Goal: Contribute content: Contribute content

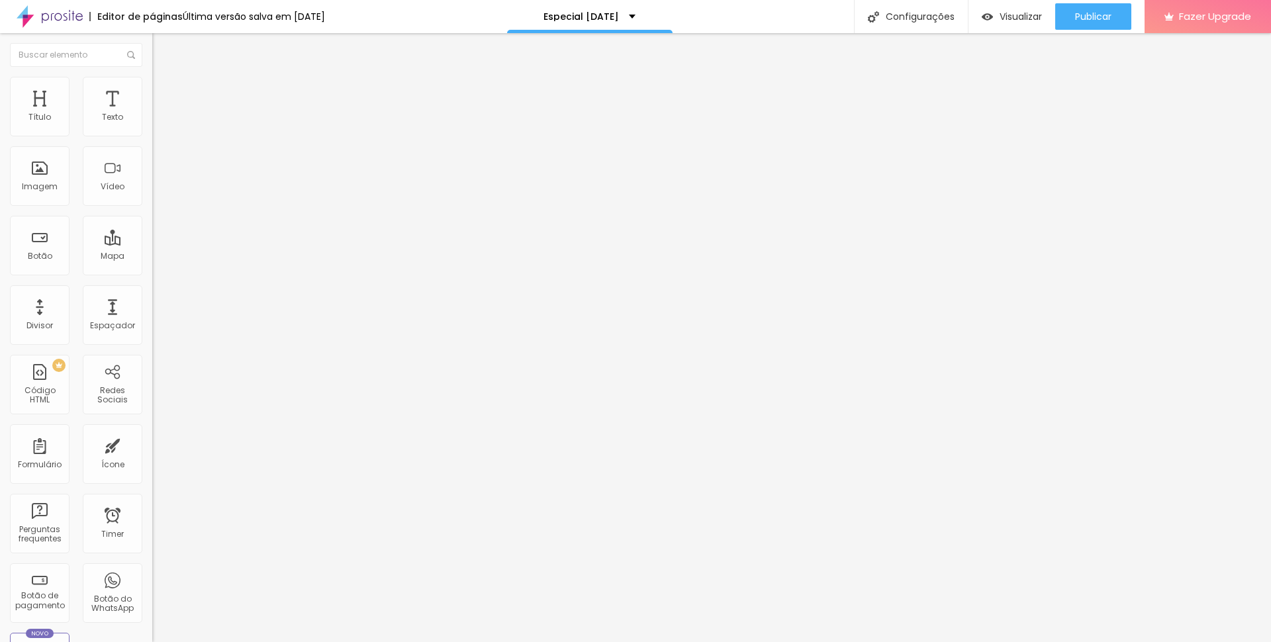
click at [152, 111] on img at bounding box center [156, 107] width 8 height 8
click at [152, 114] on span "Trocar imagem" at bounding box center [188, 108] width 72 height 11
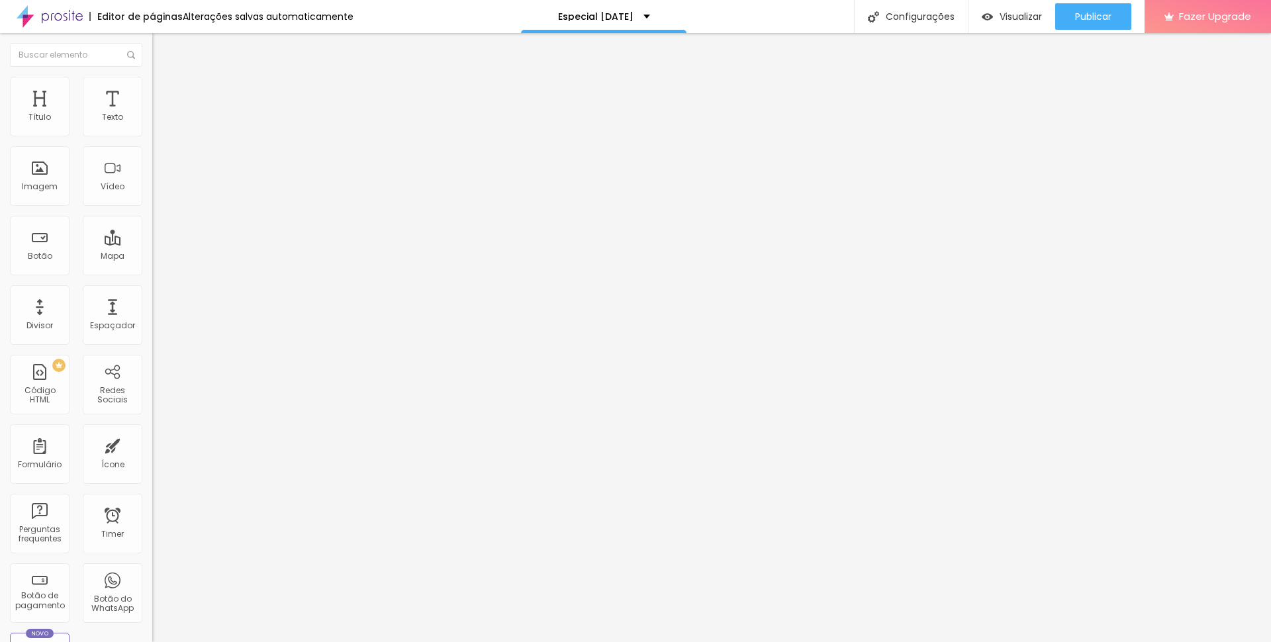
click at [152, 114] on span "Trocar imagem" at bounding box center [188, 108] width 72 height 11
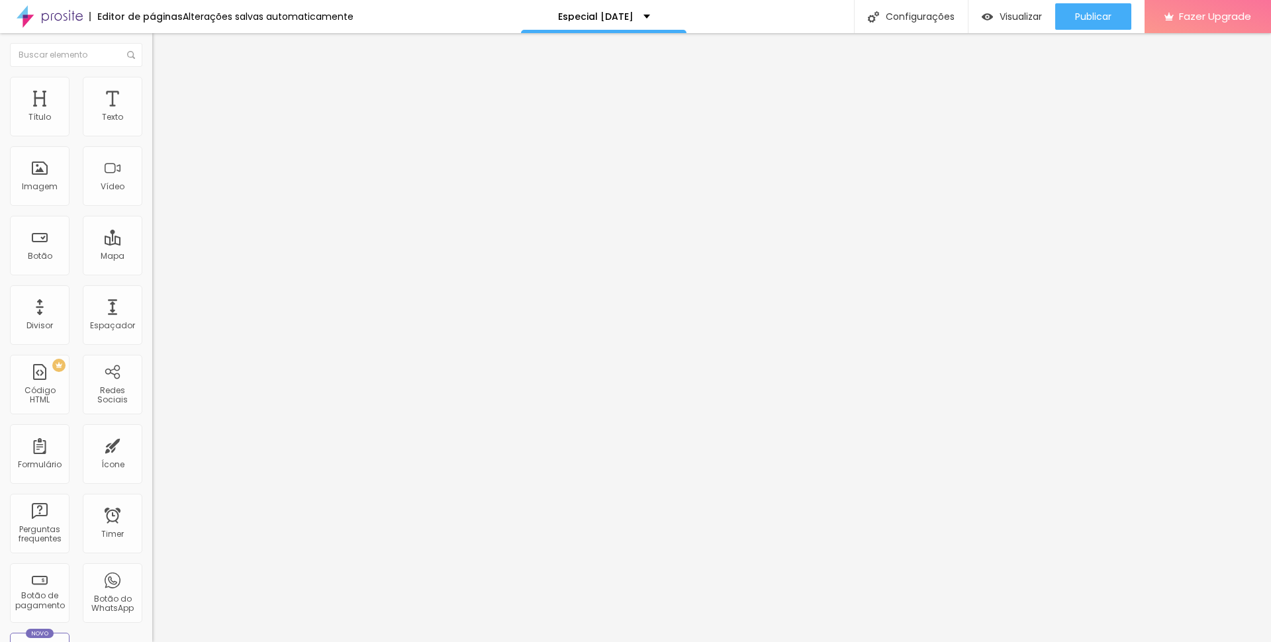
click at [152, 114] on span "Trocar imagem" at bounding box center [188, 108] width 72 height 11
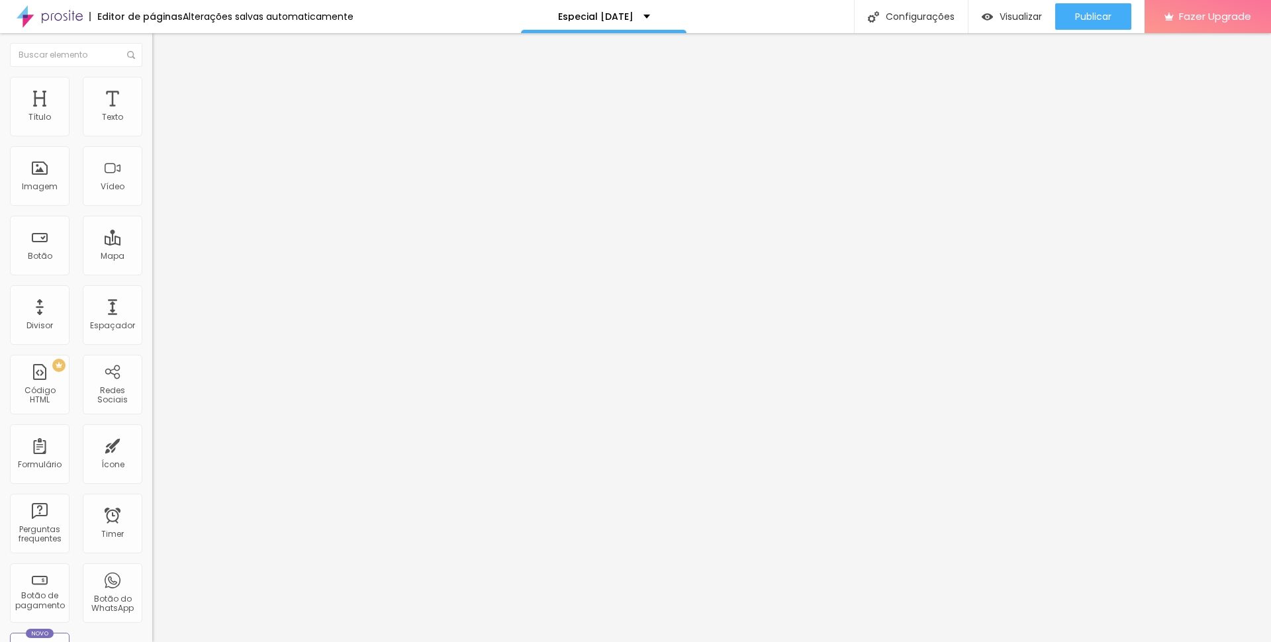
click at [152, 87] on li "Avançado" at bounding box center [228, 83] width 152 height 13
click at [152, 77] on li "Estilo" at bounding box center [228, 70] width 152 height 13
click at [159, 122] on icon "button" at bounding box center [161, 119] width 5 height 5
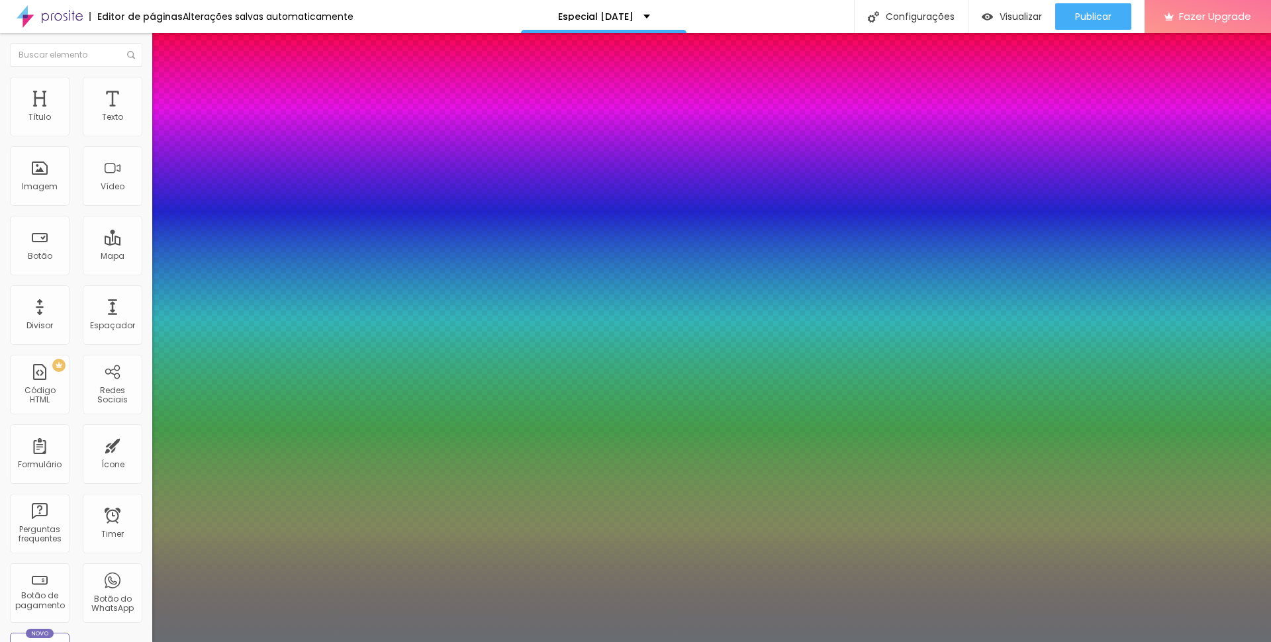
drag, startPoint x: 269, startPoint y: 343, endPoint x: 315, endPoint y: 333, distance: 46.8
click at [327, 344] on body "Editor de páginas Alterações salvas automaticamente Especial [DATE] Configuraçõ…" at bounding box center [635, 321] width 1271 height 642
paste input "717452"
type input "1"
type input "#717452"
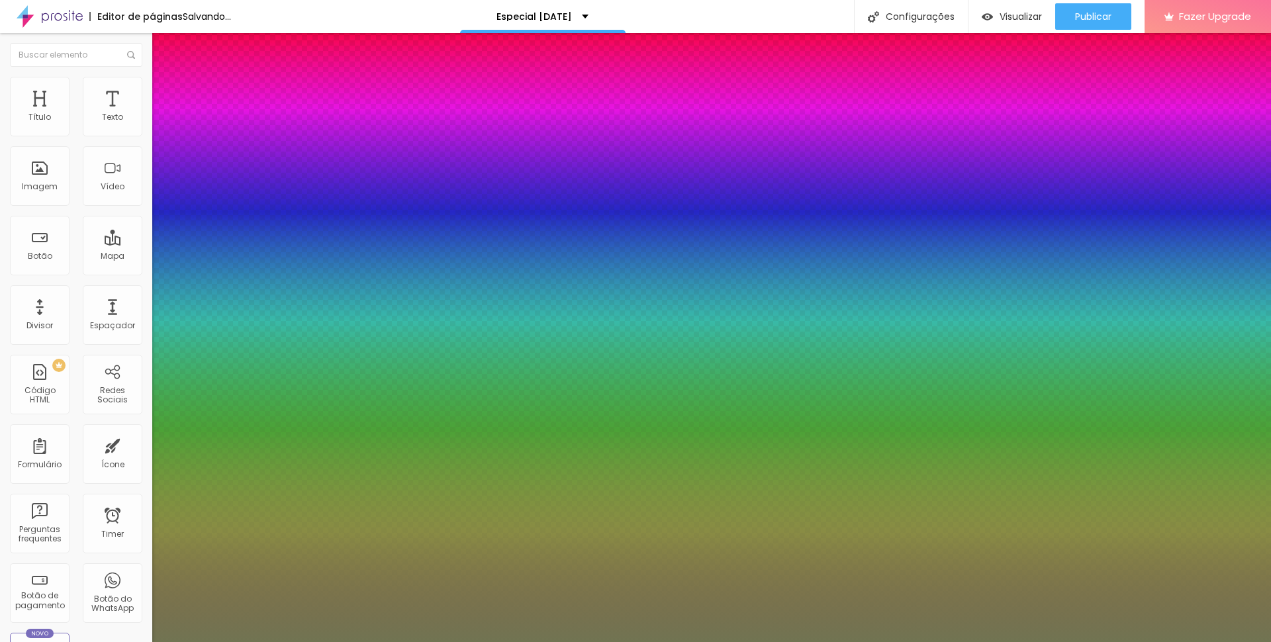
type input "1"
type input "#717452"
click at [889, 642] on div at bounding box center [635, 642] width 1271 height 0
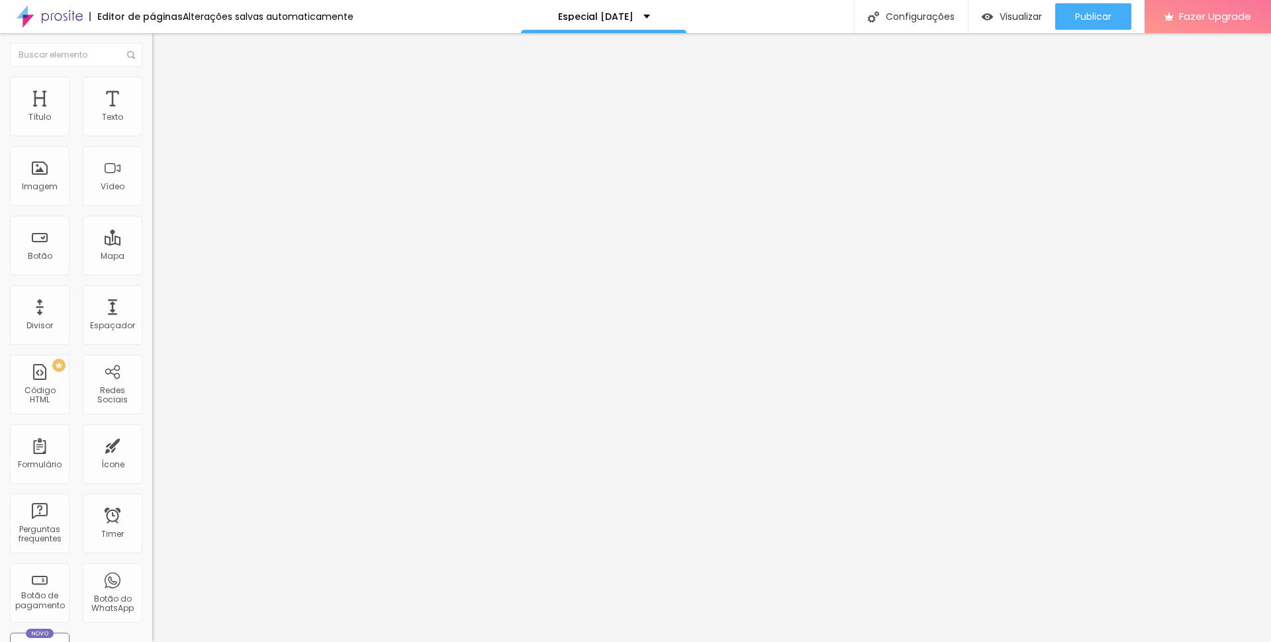
click at [164, 91] on span "Estilo" at bounding box center [174, 85] width 21 height 11
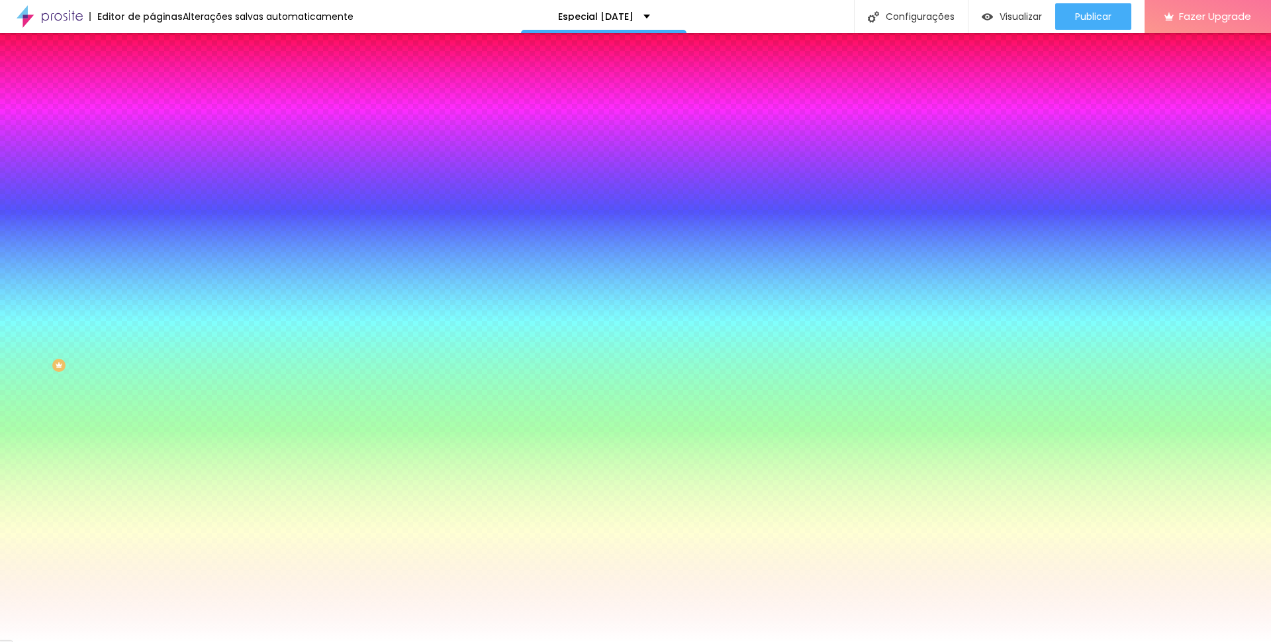
paste input "717452"
type input "#717452"
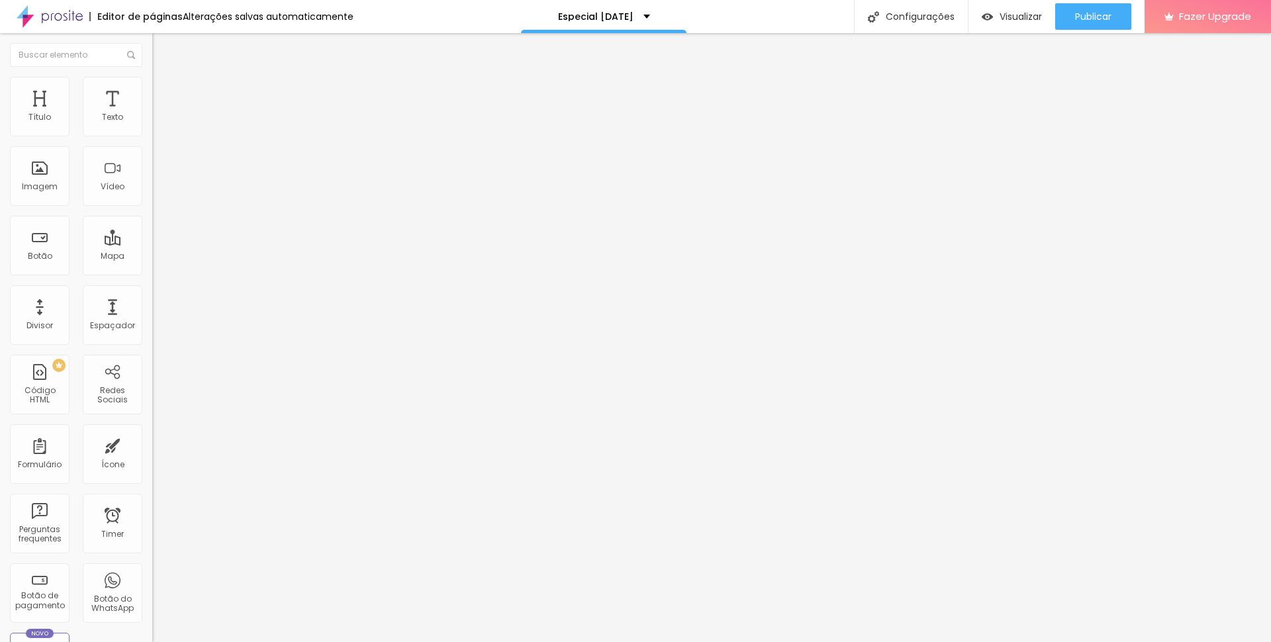
click at [163, 118] on icon "button" at bounding box center [164, 116] width 3 height 3
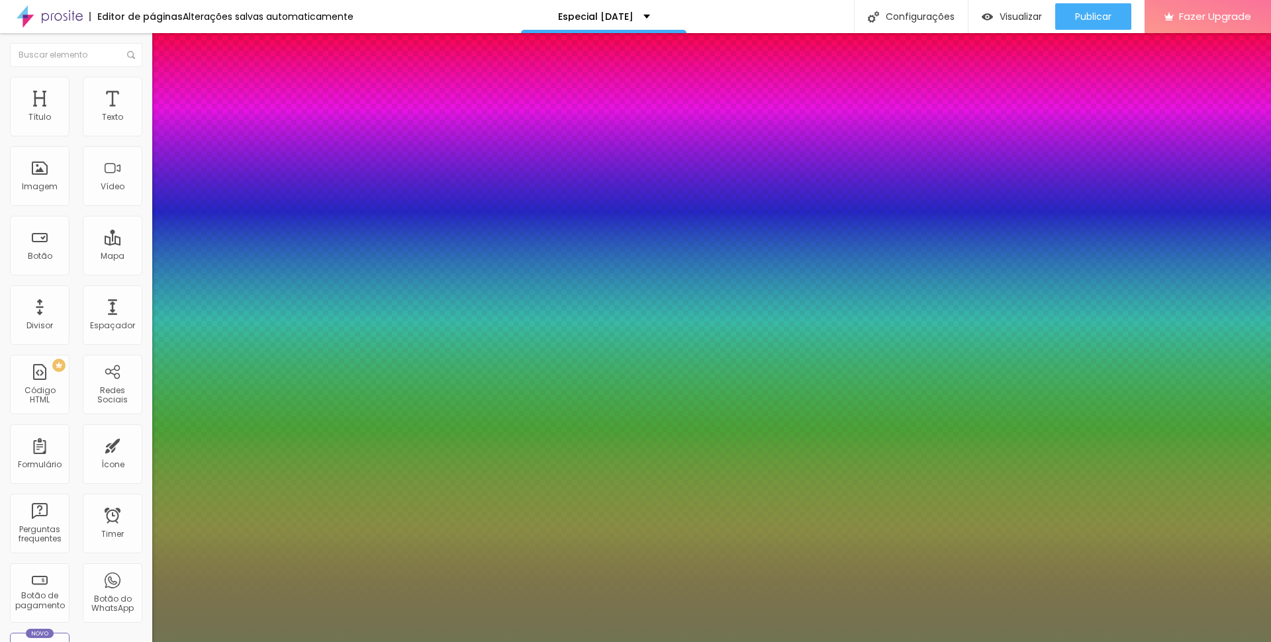
type input "1"
drag, startPoint x: 269, startPoint y: 344, endPoint x: 317, endPoint y: 342, distance: 48.4
click at [323, 345] on body "Editor de páginas Alterações salvas automaticamente Especial [DATE] Configuraçõ…" at bounding box center [635, 321] width 1271 height 642
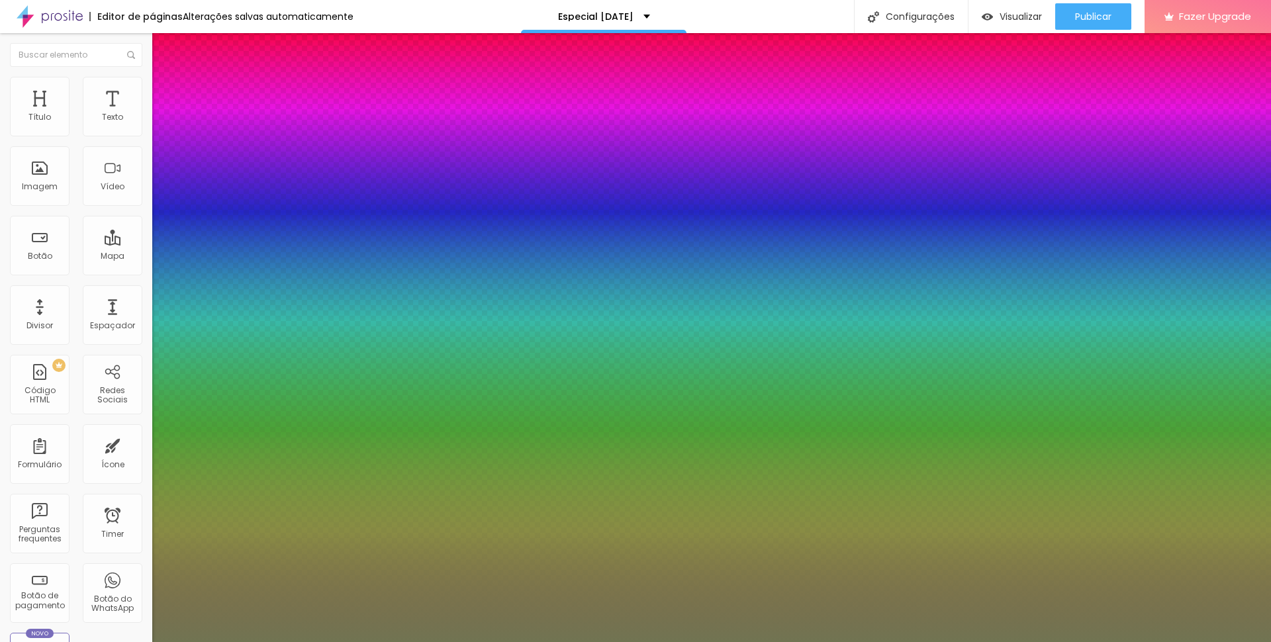
drag, startPoint x: 297, startPoint y: 388, endPoint x: 281, endPoint y: 419, distance: 35.3
click at [261, 642] on div at bounding box center [635, 642] width 1271 height 0
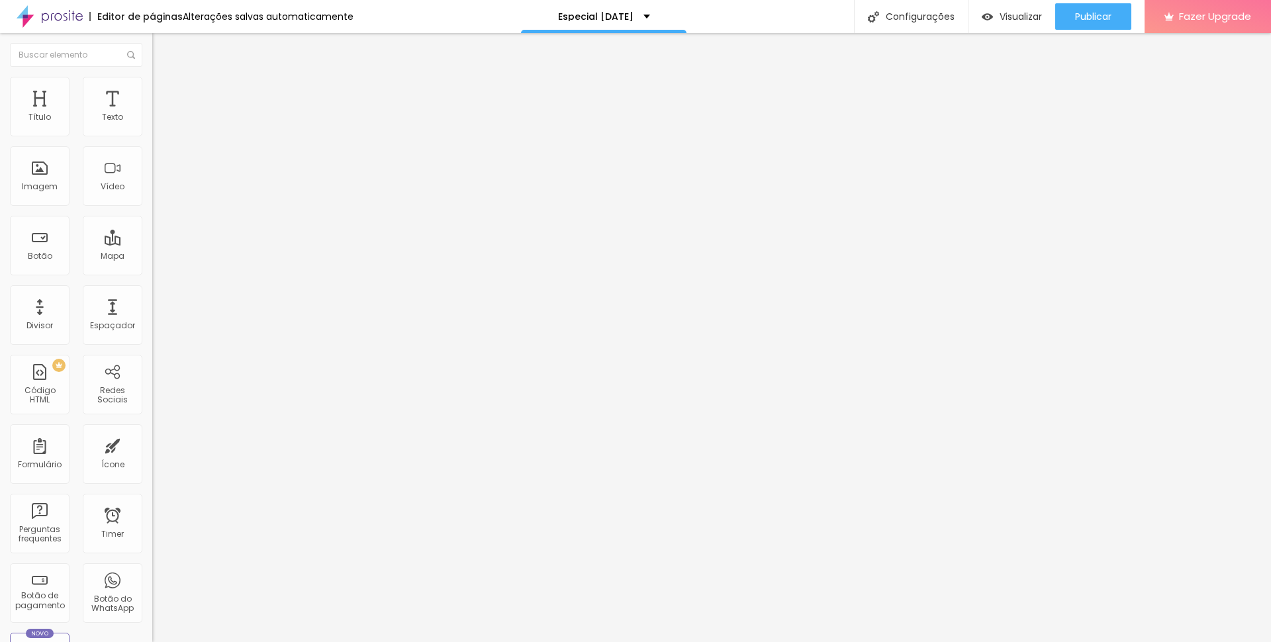
click at [158, 166] on icon "button" at bounding box center [162, 164] width 8 height 8
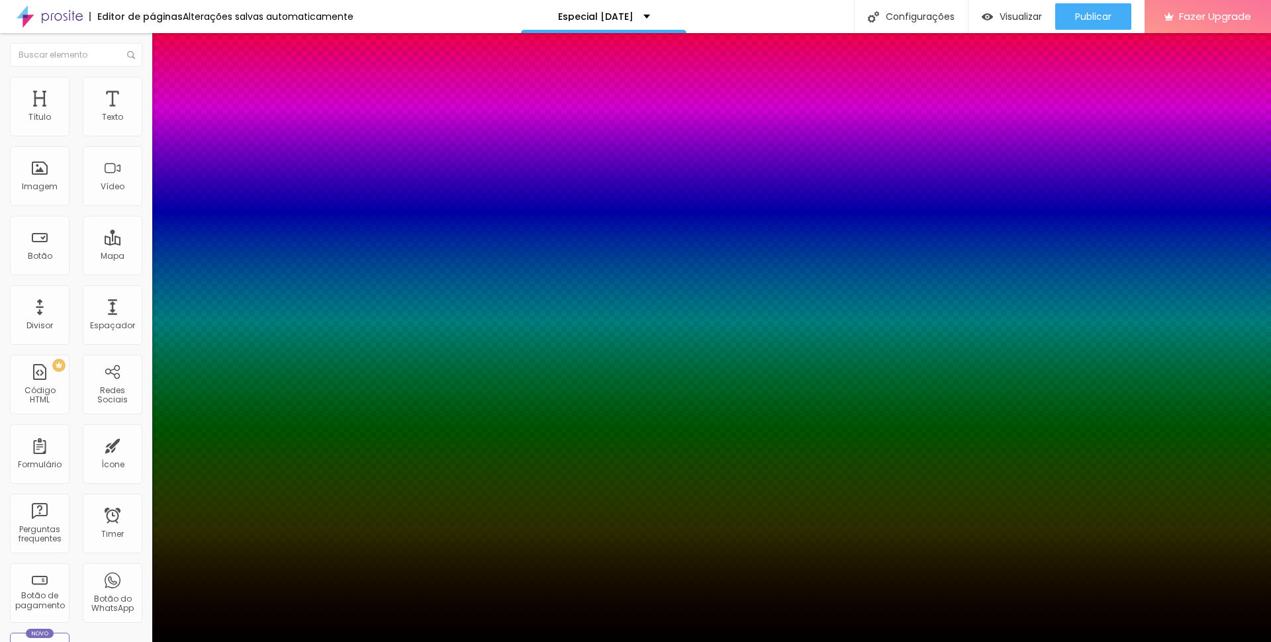
click at [187, 642] on div at bounding box center [635, 642] width 1271 height 0
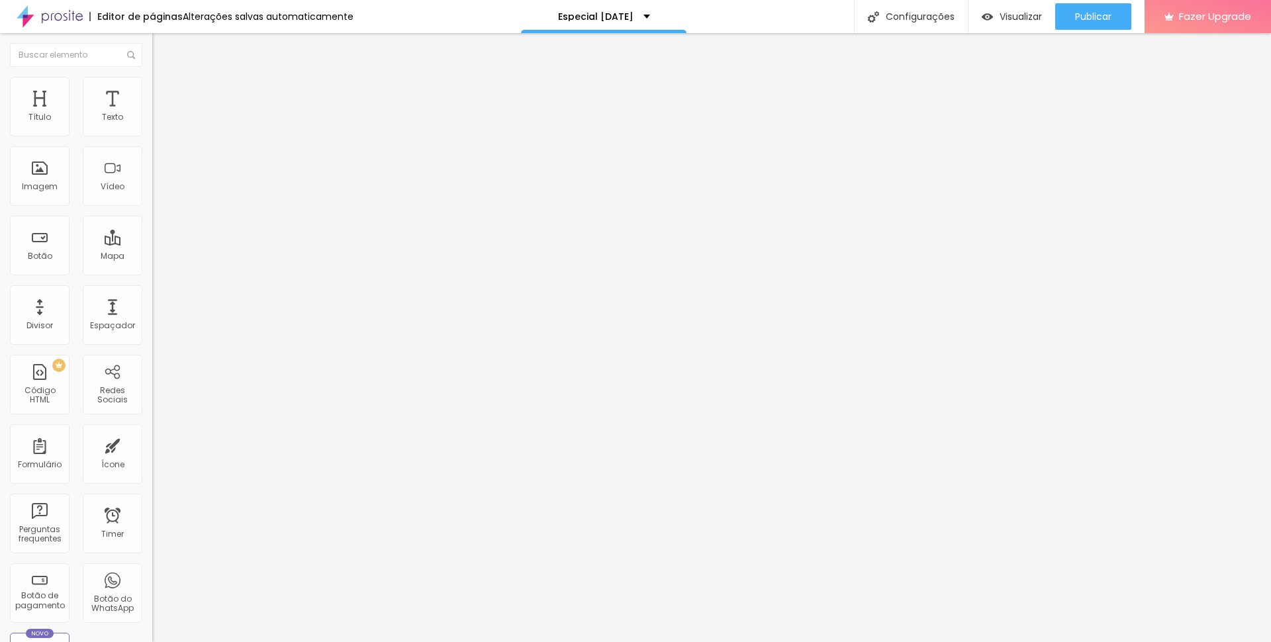
click at [152, 87] on li "Avançado" at bounding box center [228, 83] width 152 height 13
click at [152, 77] on li "Estilo" at bounding box center [228, 70] width 152 height 13
click at [158, 109] on icon "button" at bounding box center [162, 104] width 9 height 9
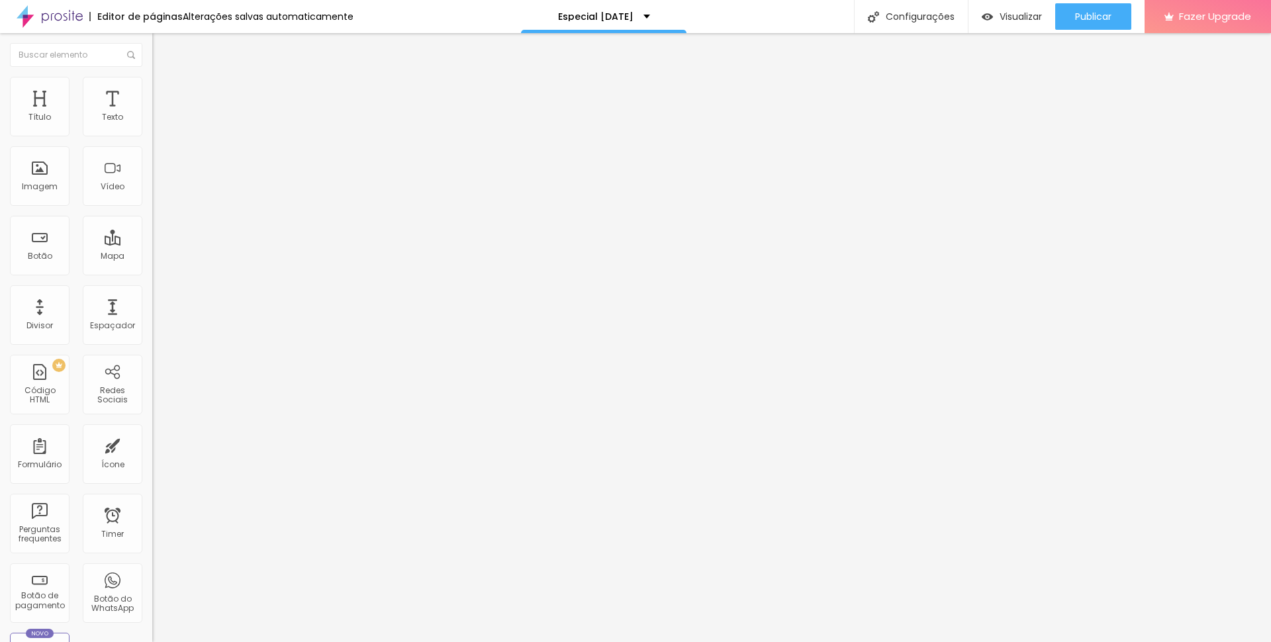
click at [158, 123] on icon "button" at bounding box center [162, 119] width 8 height 8
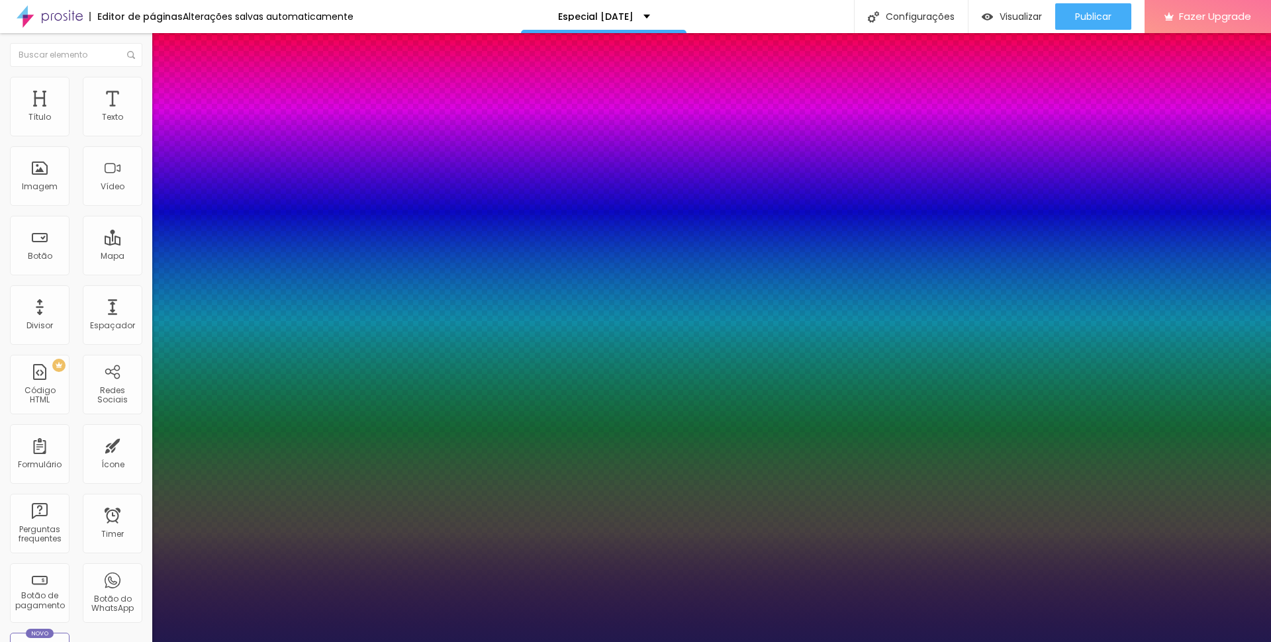
drag, startPoint x: 268, startPoint y: 344, endPoint x: 336, endPoint y: 336, distance: 69.3
click at [342, 342] on body "Editor de páginas Alterações salvas automaticamente Especial [DATE] Configuraçõ…" at bounding box center [635, 321] width 1271 height 642
paste input "717452"
type input "1"
type input "#717452"
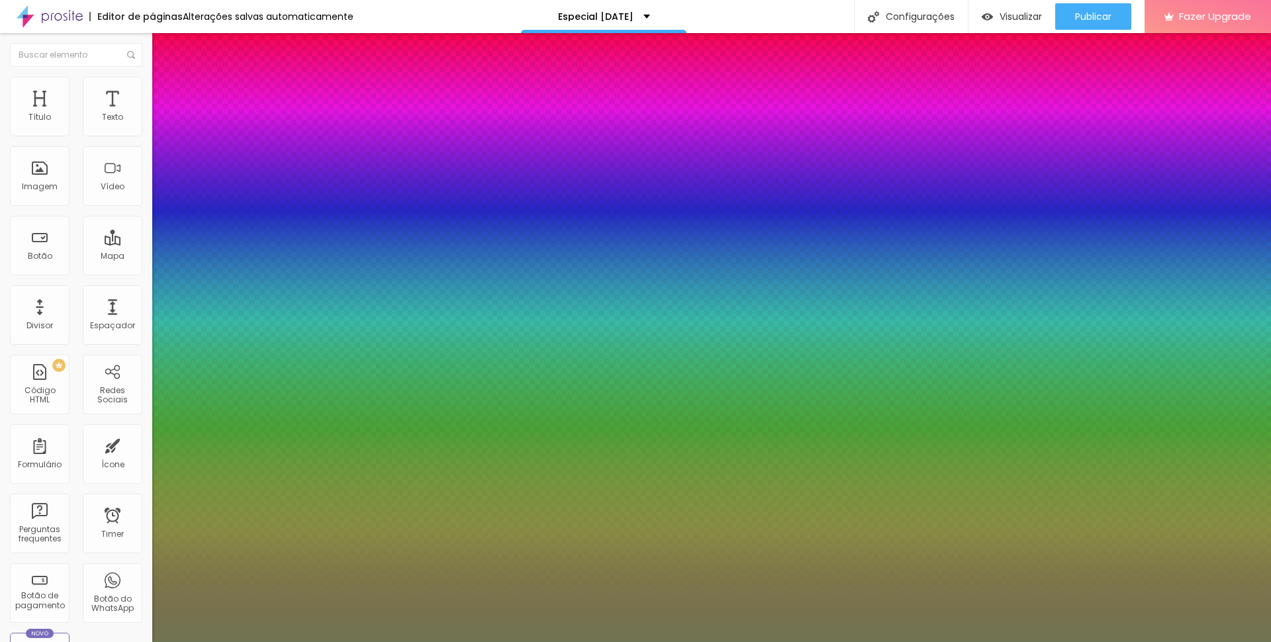
type input "1"
type input "#717452"
type input "1"
click at [877, 642] on div at bounding box center [635, 642] width 1271 height 0
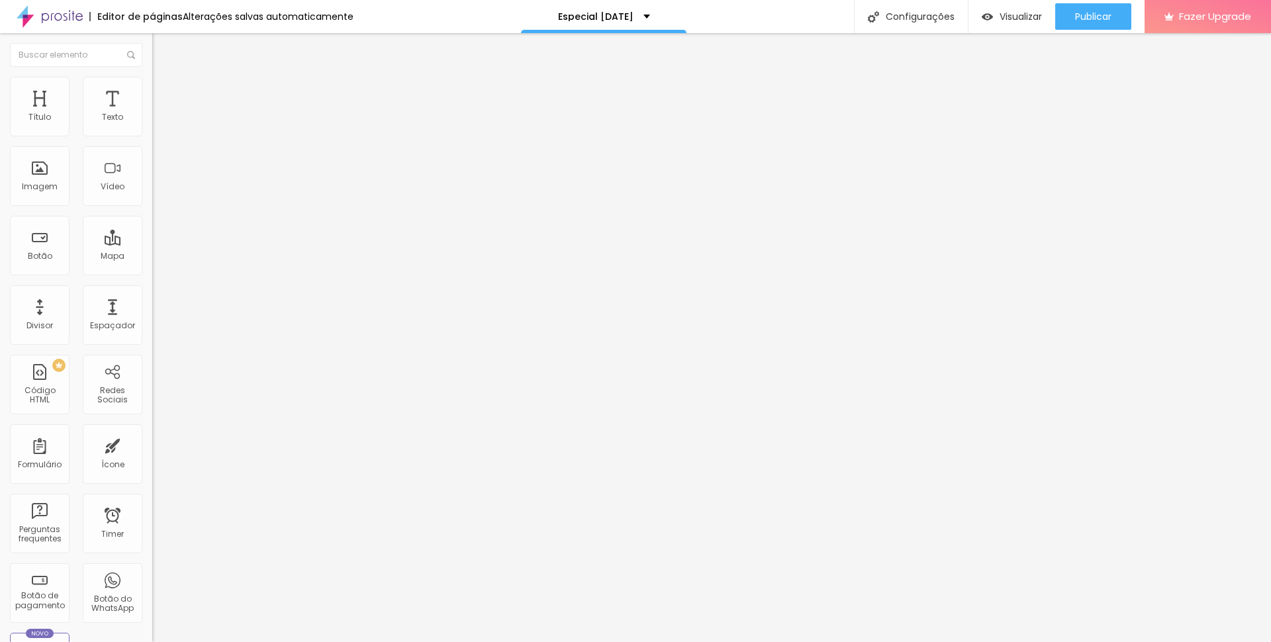
click at [158, 123] on icon "button" at bounding box center [162, 119] width 8 height 8
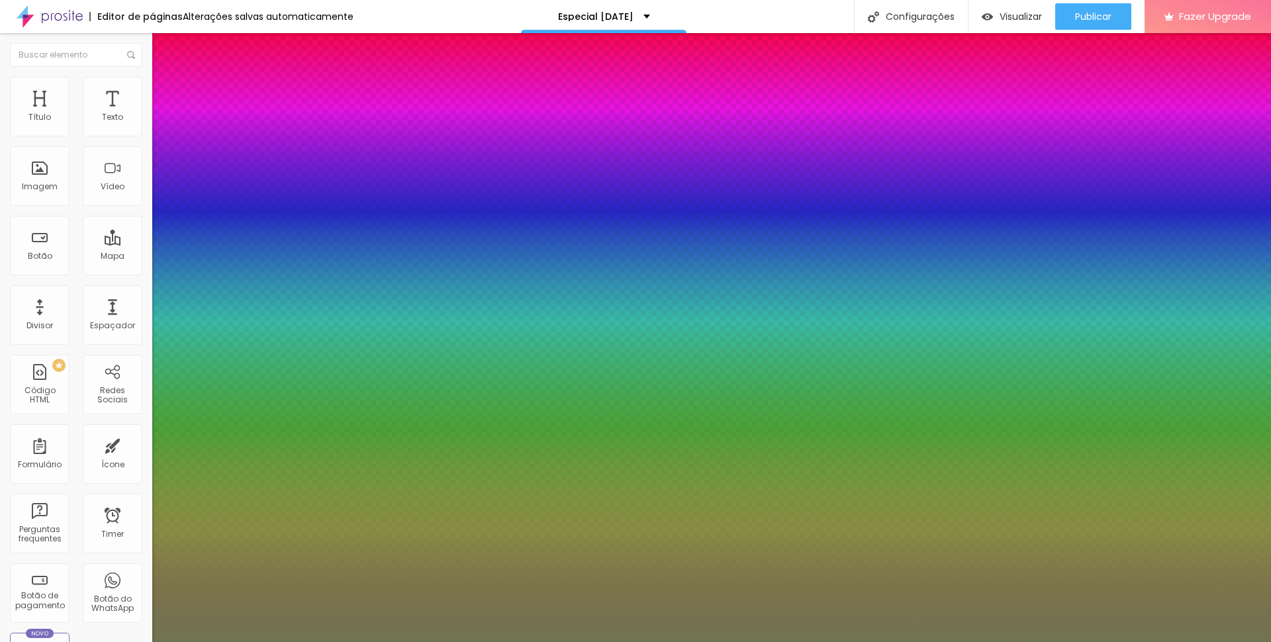
type input "1"
click at [132, 642] on div at bounding box center [635, 642] width 1271 height 0
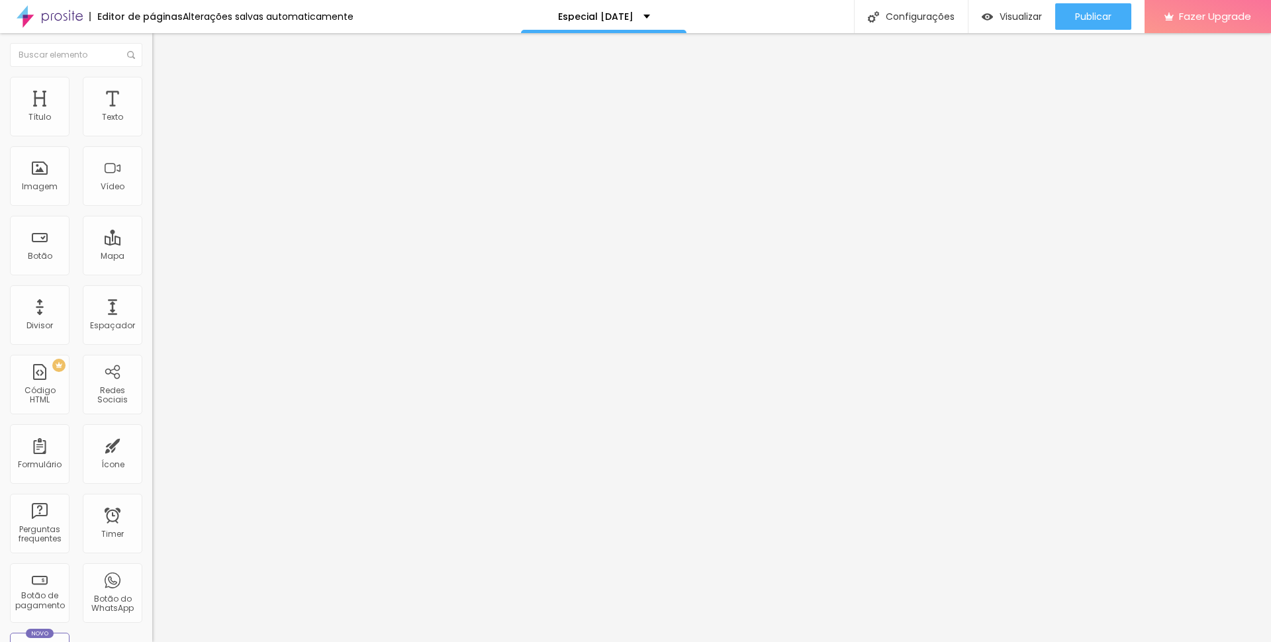
click at [158, 123] on icon "button" at bounding box center [162, 119] width 8 height 8
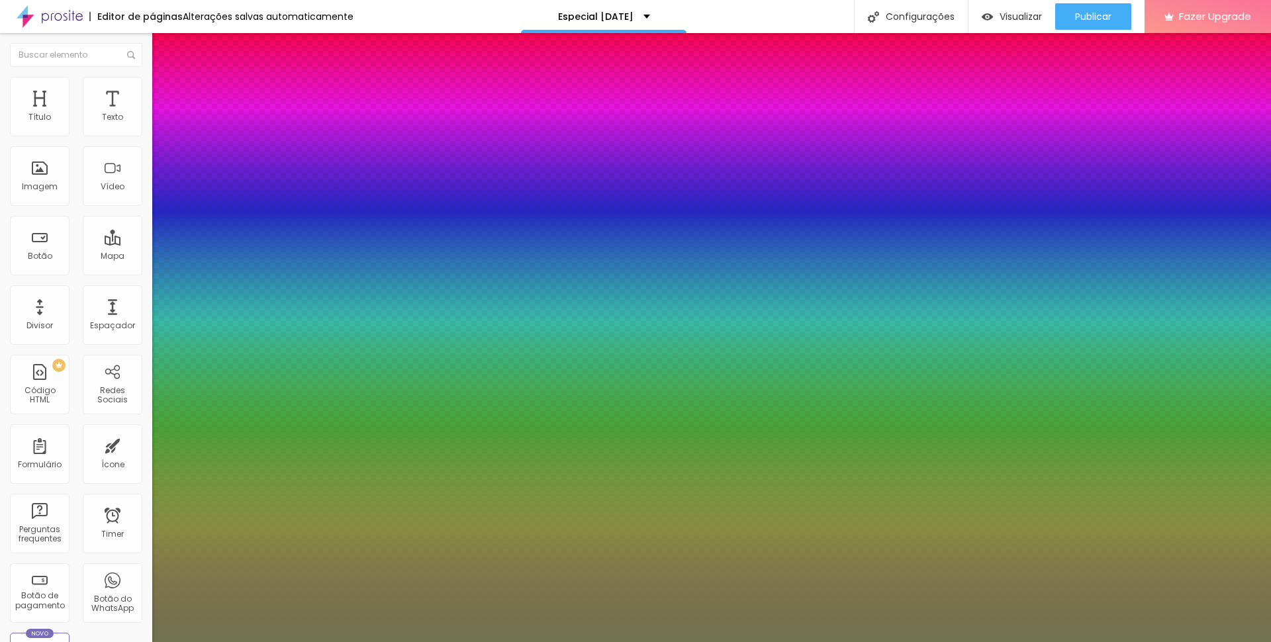
type input "1"
type input "22"
type input "1"
type input "24"
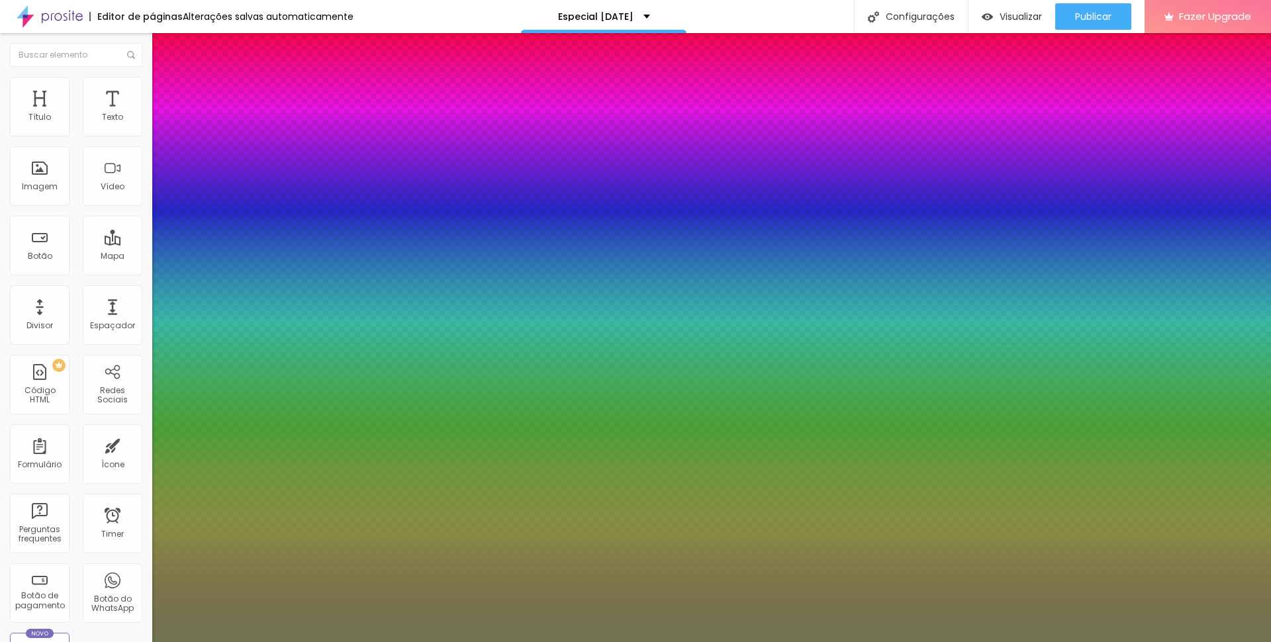
type input "24"
type input "1"
type input "23"
type input "1"
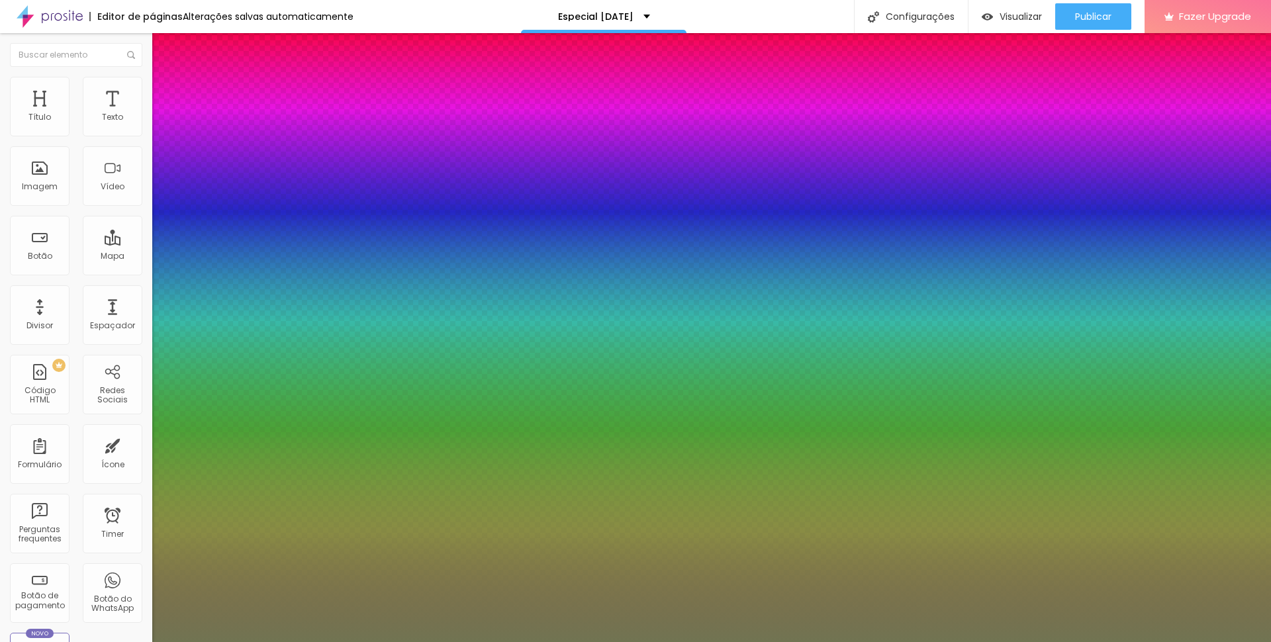
type input "22"
type input "1"
type input "24"
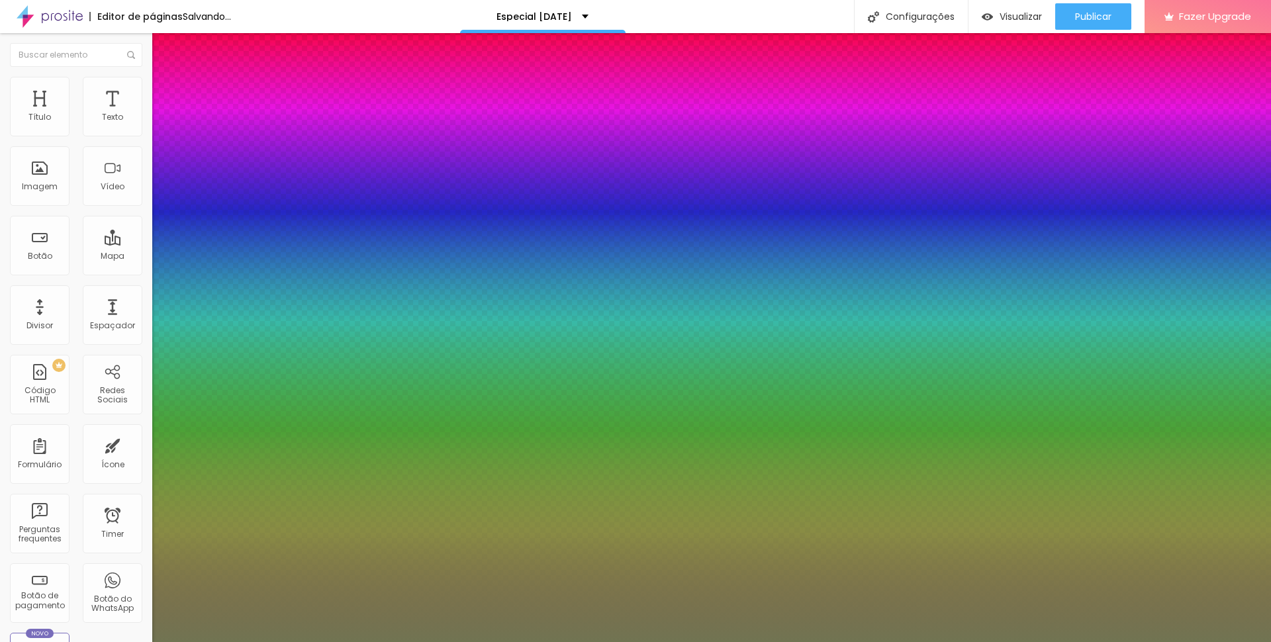
type input "1"
drag, startPoint x: 175, startPoint y: 224, endPoint x: 185, endPoint y: 224, distance: 9.3
type input "23"
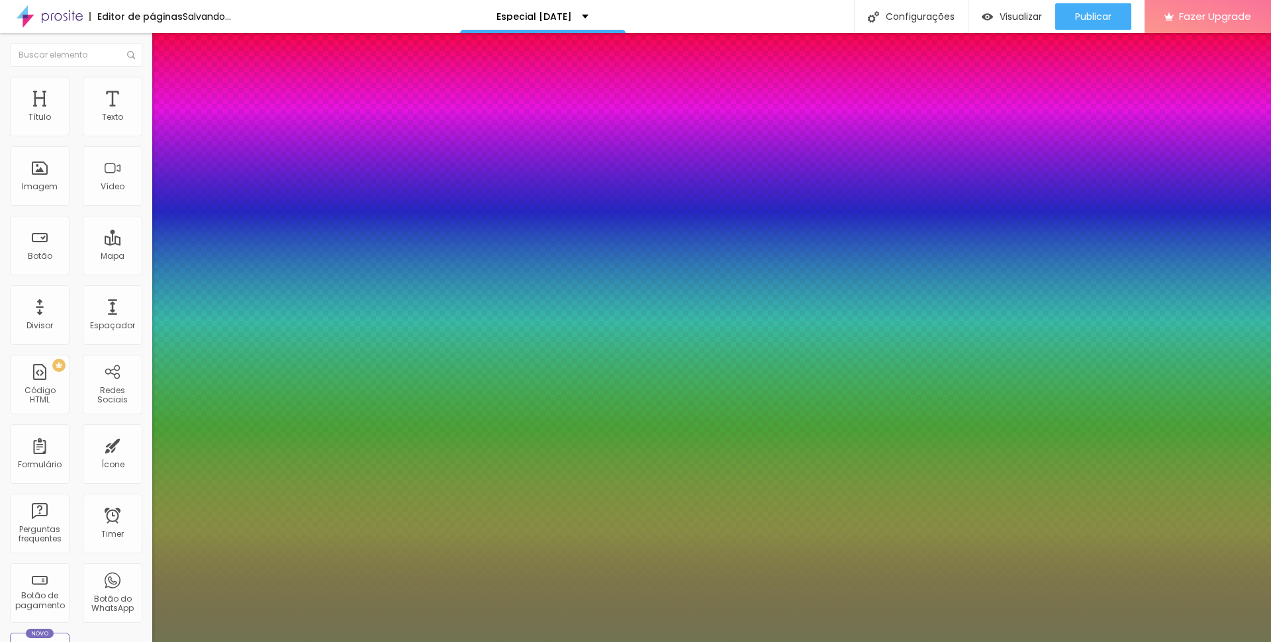
type input "1"
click at [626, 642] on div at bounding box center [635, 642] width 1271 height 0
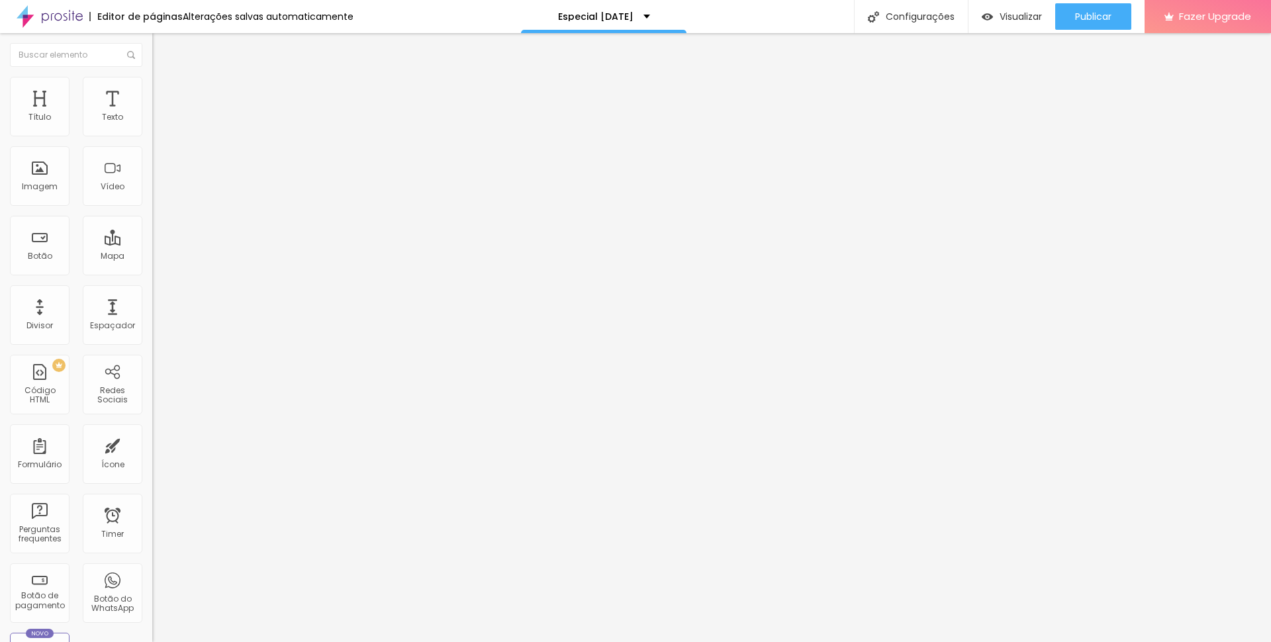
click at [164, 91] on span "Estilo" at bounding box center [174, 85] width 21 height 11
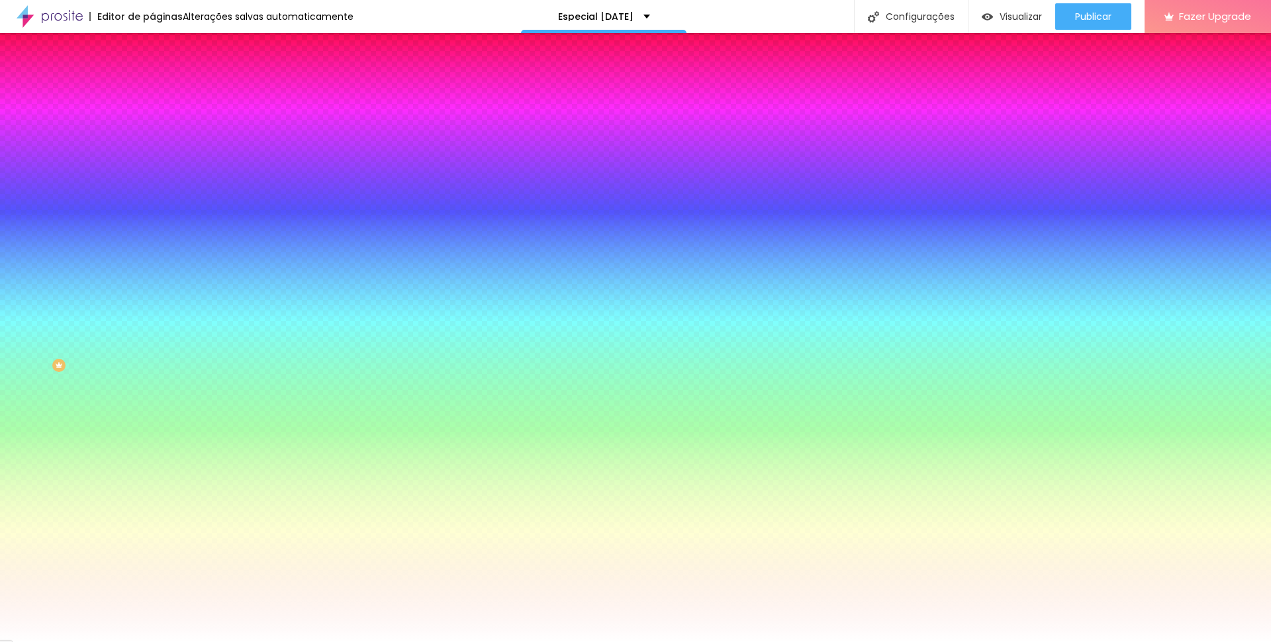
drag, startPoint x: 140, startPoint y: 130, endPoint x: 87, endPoint y: 117, distance: 54.6
click at [152, 129] on div "#BC8A3C" at bounding box center [228, 132] width 152 height 13
paste input "717452"
type input "#717452"
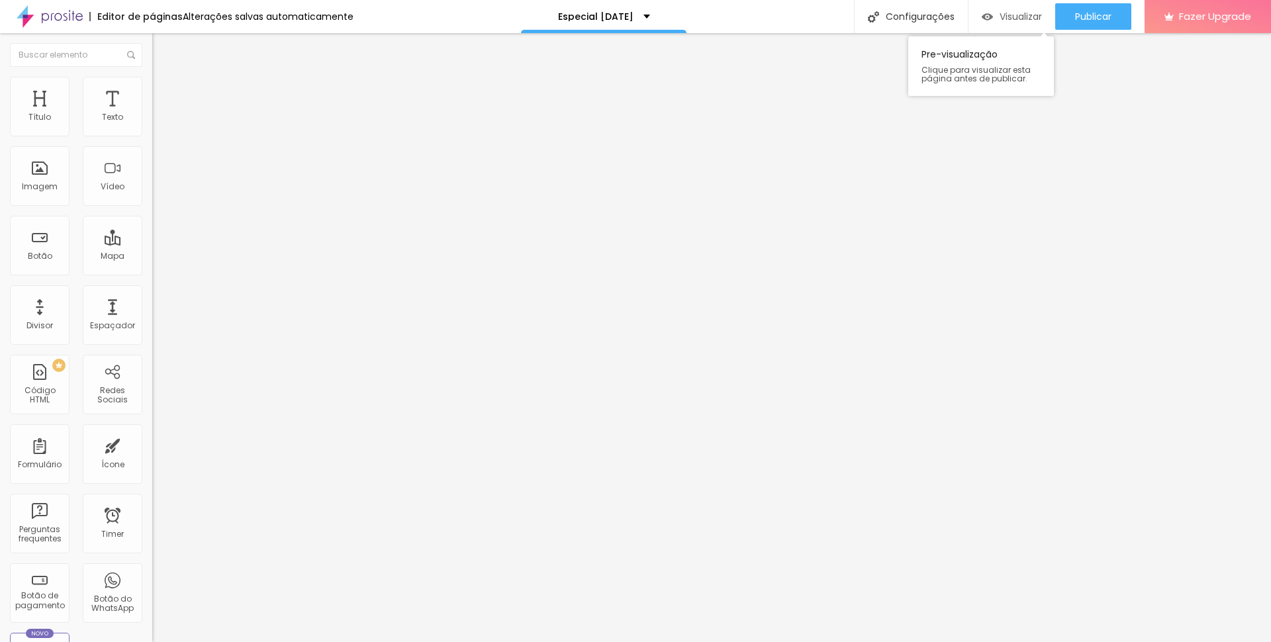
click at [1005, 11] on span "Visualizar" at bounding box center [1021, 16] width 42 height 11
click at [152, 114] on span "Trocar imagem" at bounding box center [188, 108] width 72 height 11
click at [1019, 15] on span "Visualizar" at bounding box center [1021, 16] width 42 height 11
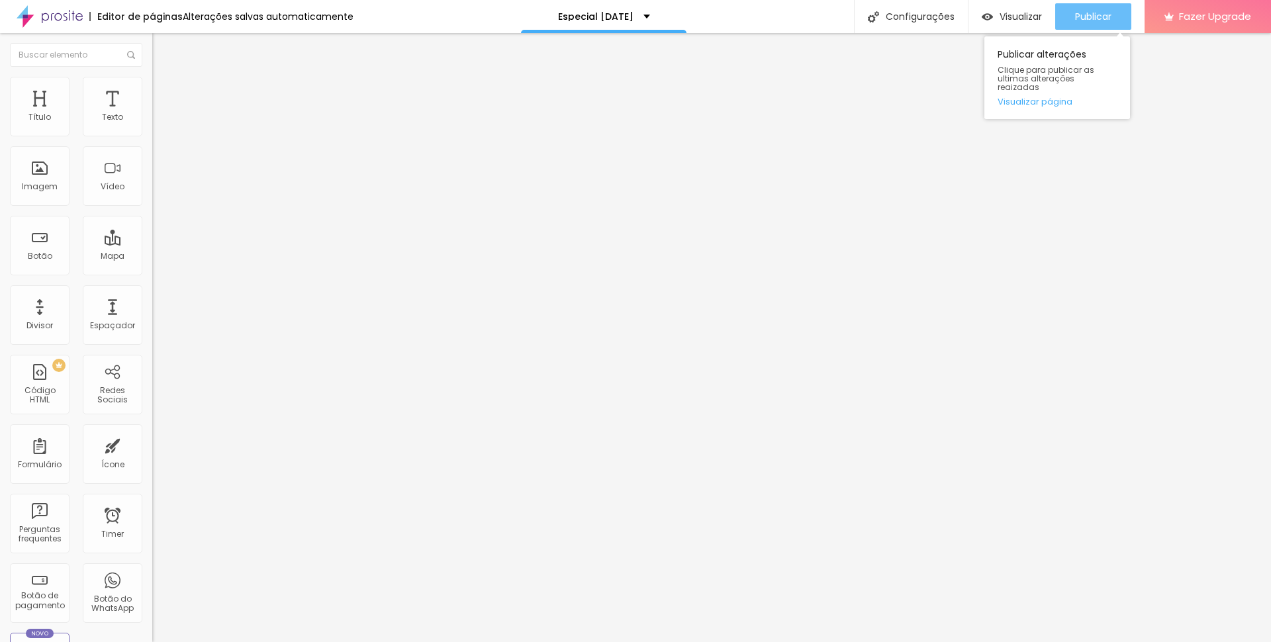
click at [1104, 19] on span "Publicar" at bounding box center [1093, 16] width 36 height 11
click at [70, 21] on img at bounding box center [50, 16] width 66 height 33
